Goal: Check status: Check status

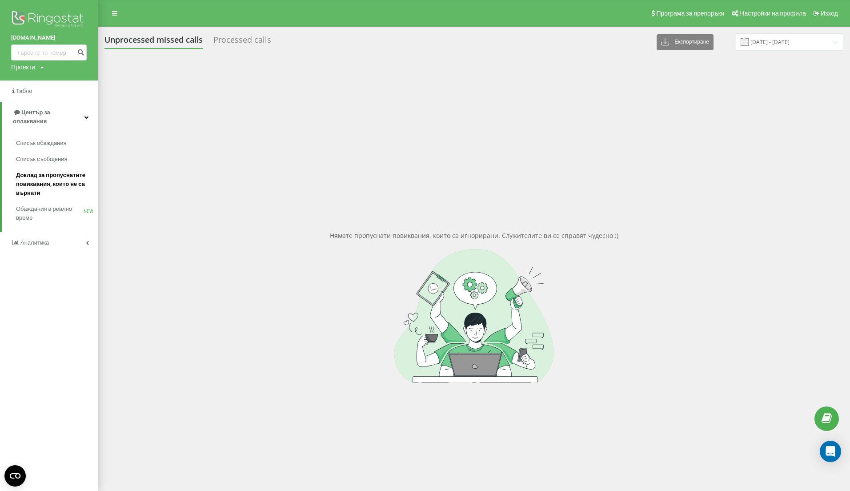
click at [56, 171] on span "Доклад за пропуснатите повиквания, които не са върнати" at bounding box center [54, 184] width 77 height 27
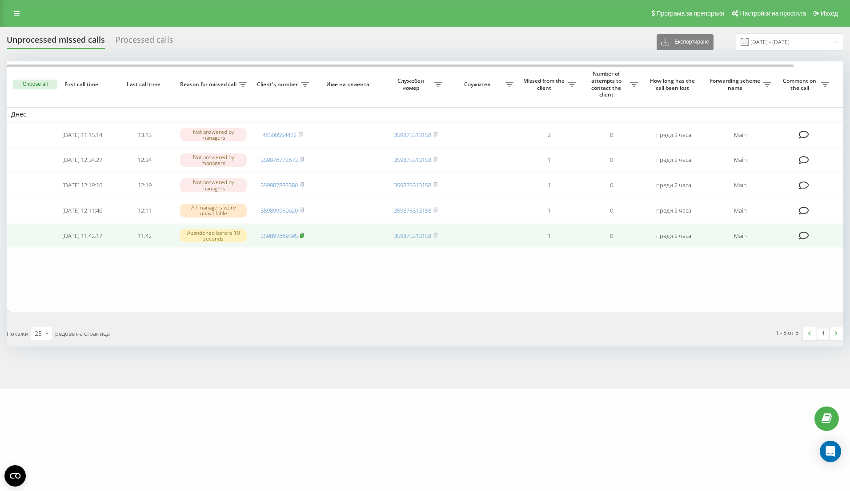
click at [303, 238] on rect at bounding box center [301, 236] width 3 height 4
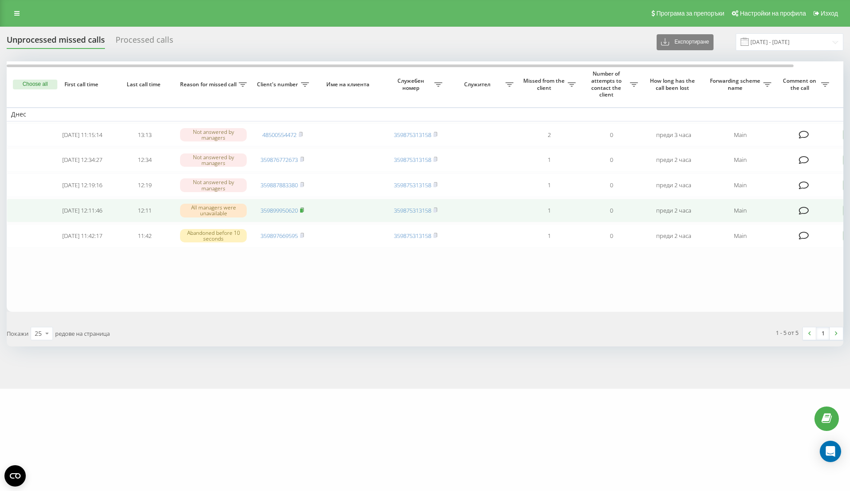
click at [302, 212] on rect at bounding box center [301, 210] width 3 height 4
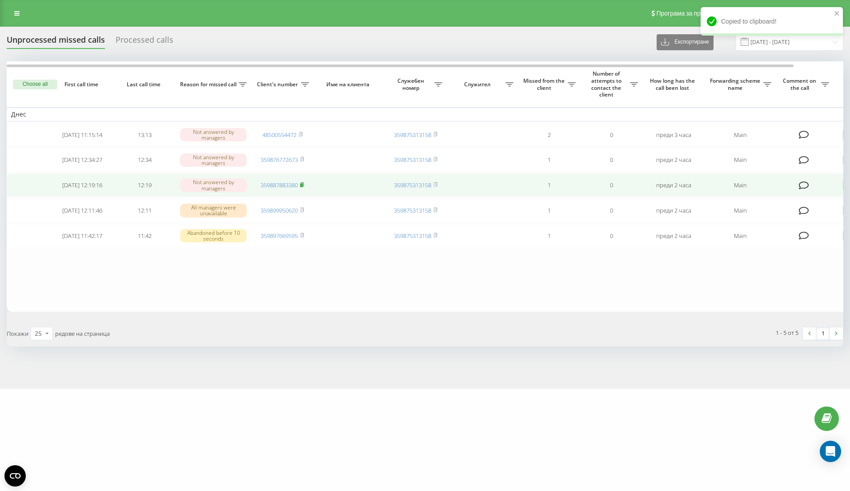
click at [303, 187] on rect at bounding box center [301, 185] width 3 height 4
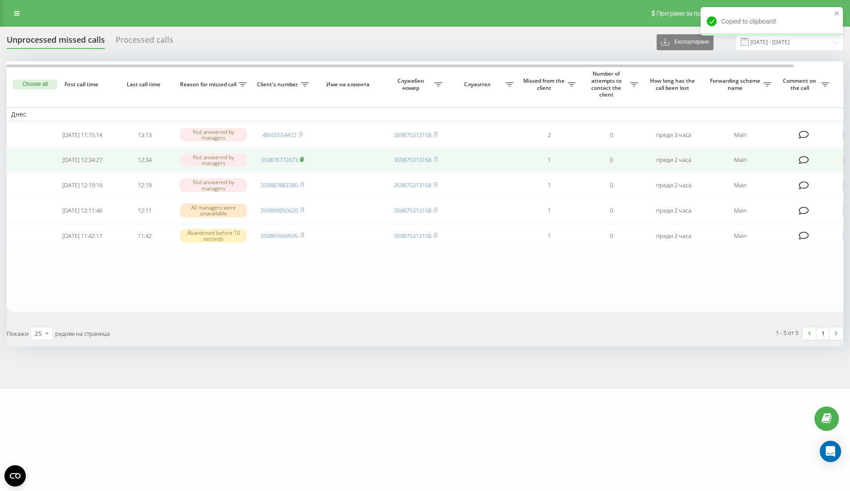
click at [302, 164] on span at bounding box center [302, 160] width 4 height 8
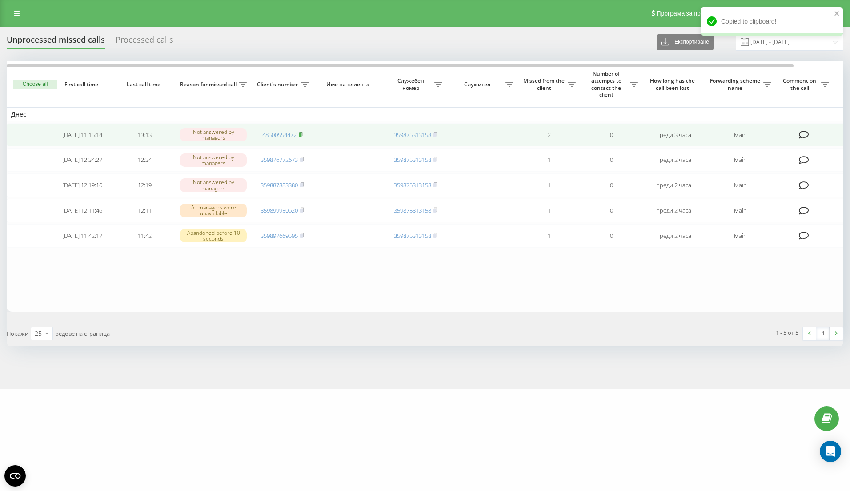
click at [301, 137] on rect at bounding box center [300, 135] width 3 height 4
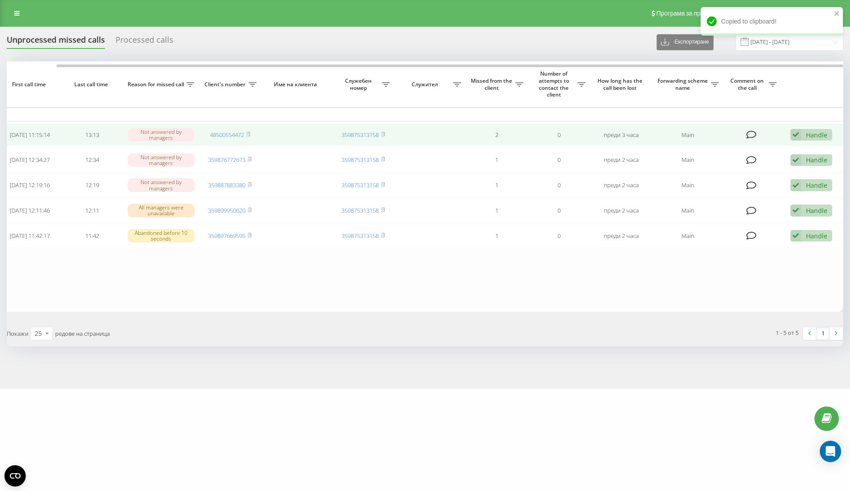
click at [817, 132] on div "Handle" at bounding box center [816, 135] width 21 height 8
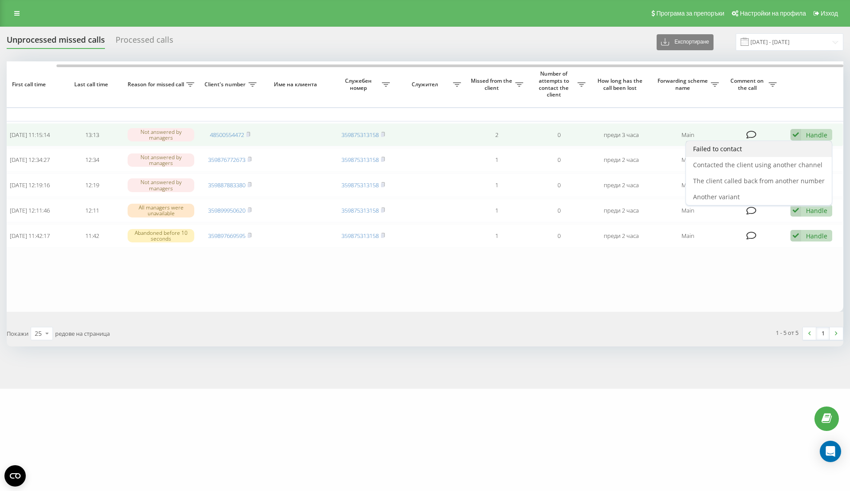
click at [792, 155] on div "Failed to contact" at bounding box center [759, 149] width 146 height 16
